Goal: Transaction & Acquisition: Register for event/course

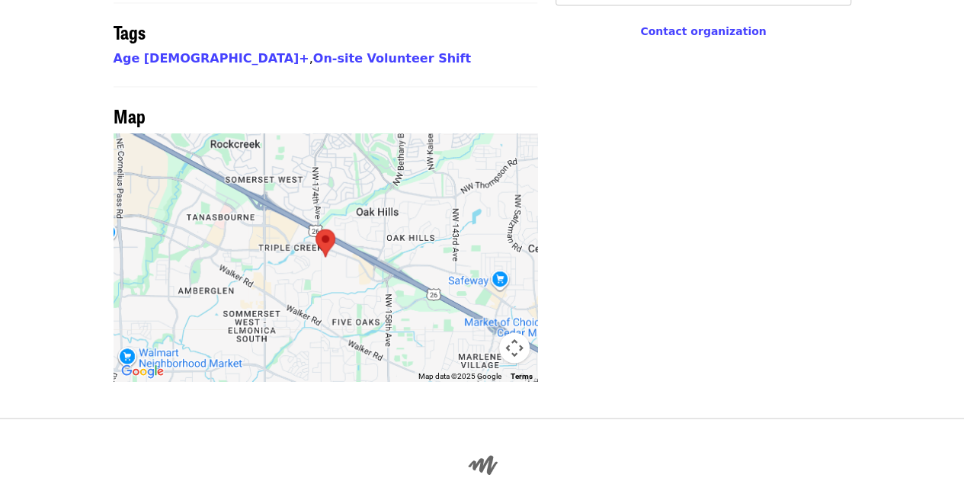
scroll to position [1333, 0]
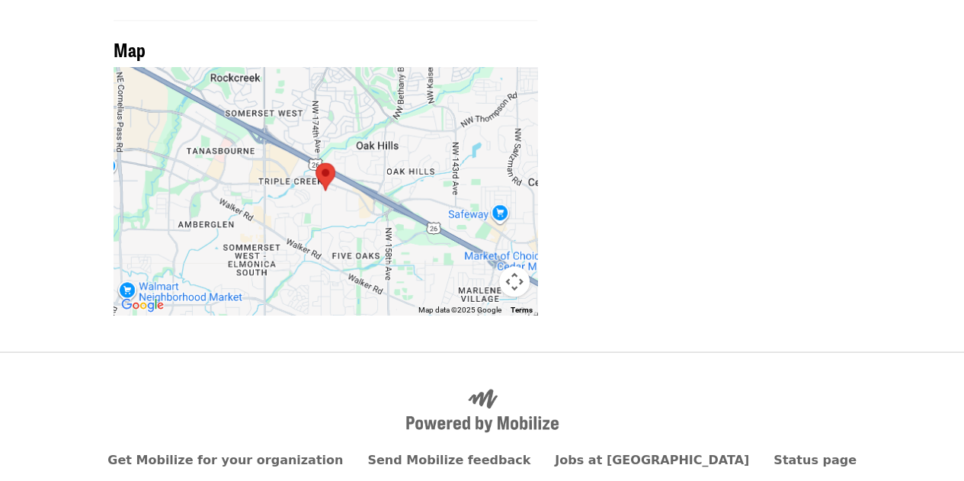
drag, startPoint x: 934, startPoint y: 440, endPoint x: 974, endPoint y: 191, distance: 251.8
drag, startPoint x: 974, startPoint y: 191, endPoint x: 793, endPoint y: 66, distance: 220.8
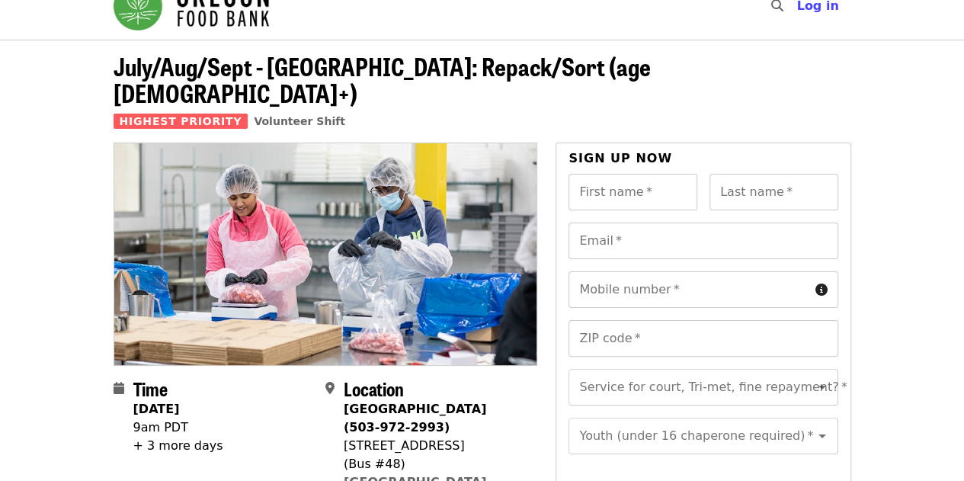
scroll to position [0, 0]
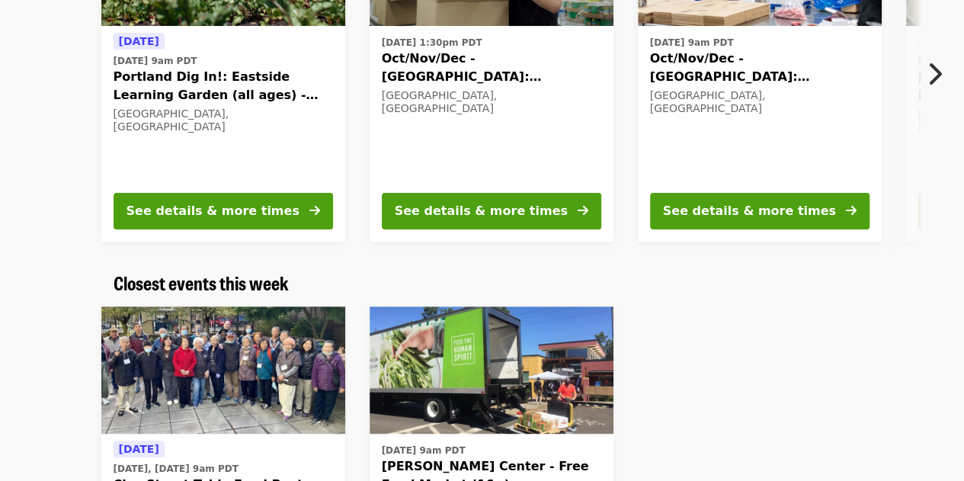
scroll to position [278, 0]
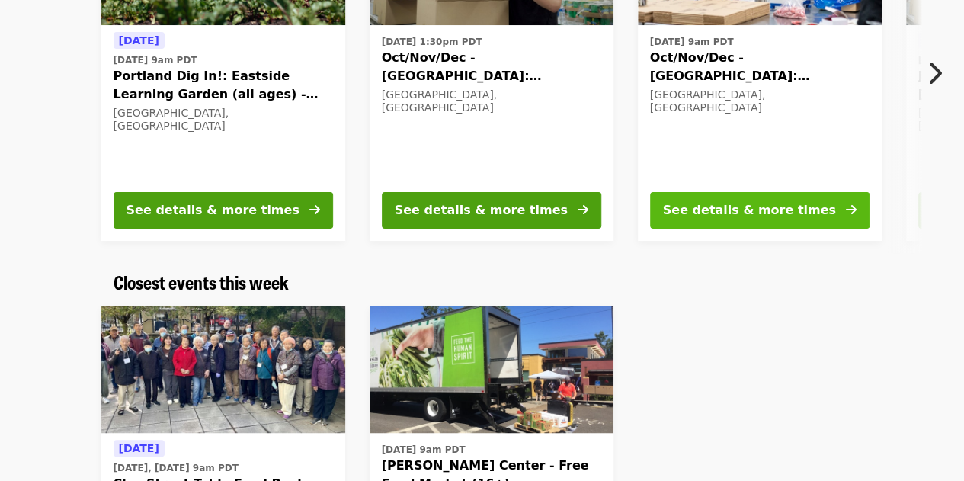
click at [831, 213] on button "See details & more times" at bounding box center [760, 210] width 220 height 37
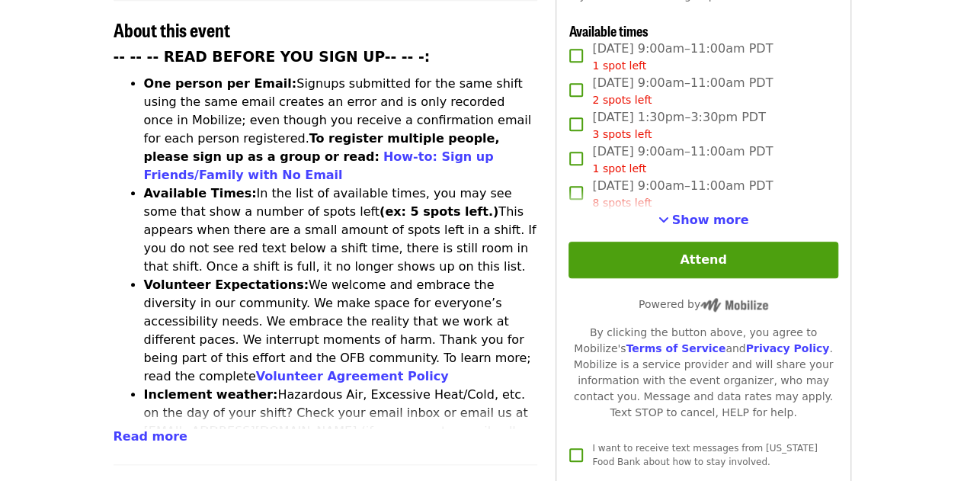
scroll to position [608, 0]
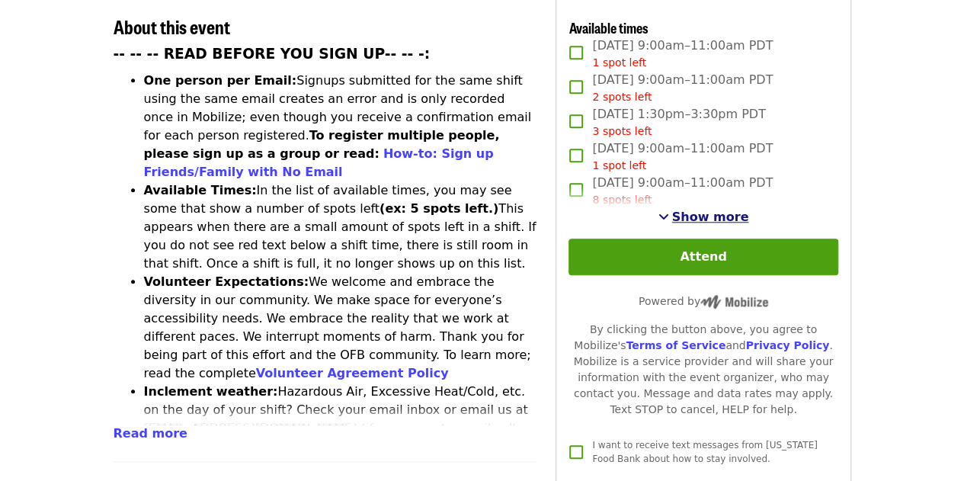
click at [734, 217] on span "Show more" at bounding box center [710, 217] width 77 height 14
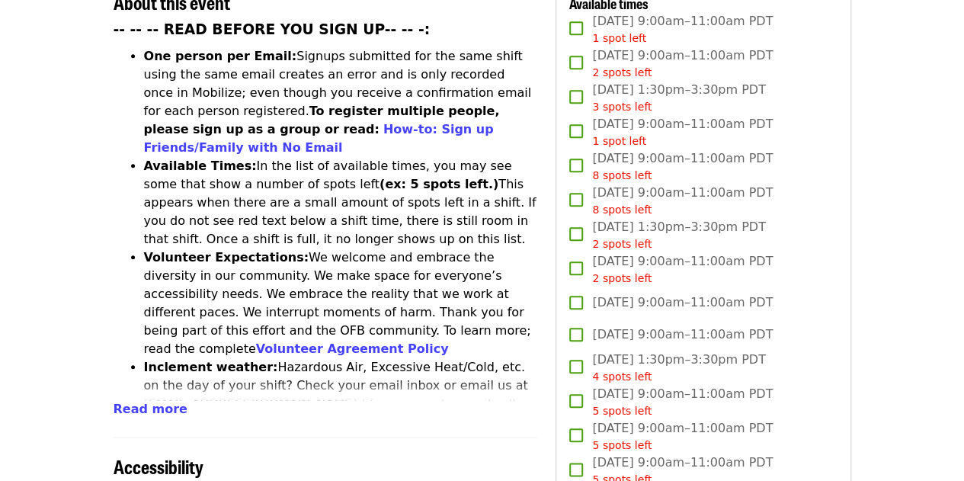
scroll to position [629, 0]
